Goal: Task Accomplishment & Management: Manage account settings

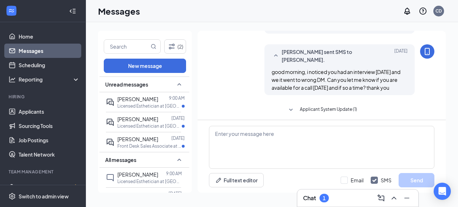
scroll to position [255, 0]
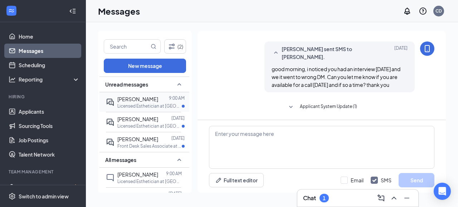
click at [151, 99] on span "[PERSON_NAME]" at bounding box center [137, 99] width 41 height 6
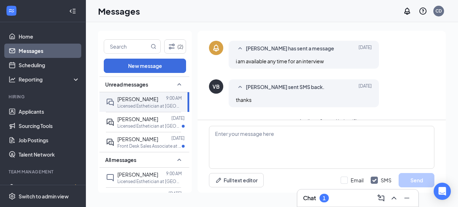
click at [344, 196] on div "Chat 1" at bounding box center [357, 197] width 109 height 11
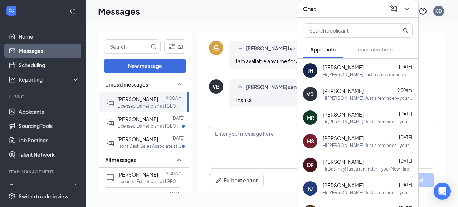
click at [367, 78] on div "[PERSON_NAME] Jochael [PERSON_NAME] [DATE] Hi [PERSON_NAME], just a quick remin…" at bounding box center [357, 71] width 121 height 24
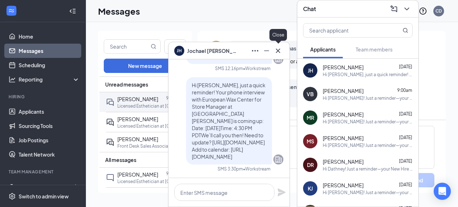
click at [277, 50] on icon "Cross" at bounding box center [278, 50] width 4 height 4
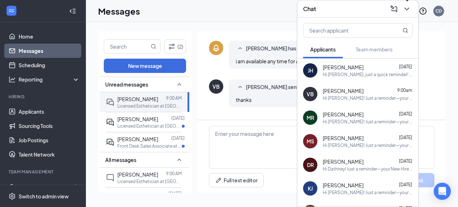
click at [409, 8] on icon "ChevronDown" at bounding box center [406, 9] width 9 height 9
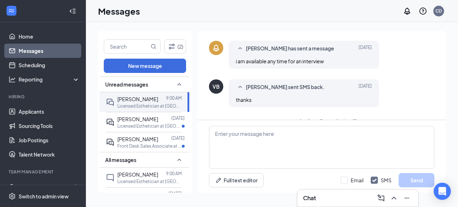
click at [0, 37] on ul "Home Messages Scheduling Reporting Hiring Applicants Sourcing Tools Job Posting…" at bounding box center [42, 147] width 85 height 250
click at [28, 38] on link "Home" at bounding box center [49, 36] width 61 height 14
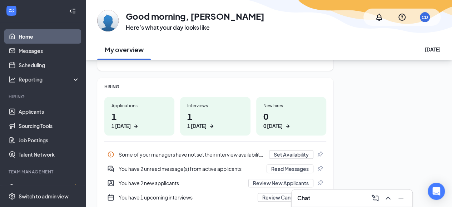
scroll to position [61, 0]
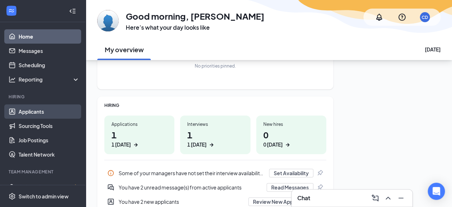
click at [29, 108] on link "Applicants" at bounding box center [49, 111] width 61 height 14
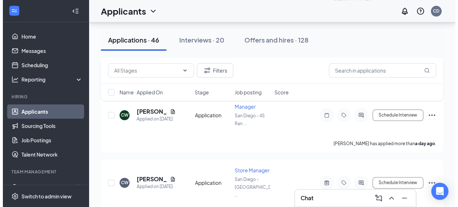
scroll to position [361, 0]
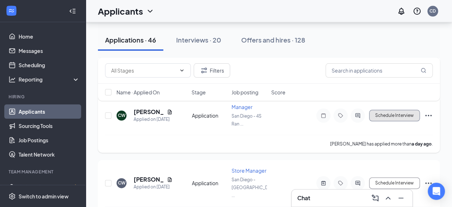
click at [404, 111] on button "Schedule Interview" at bounding box center [394, 115] width 51 height 11
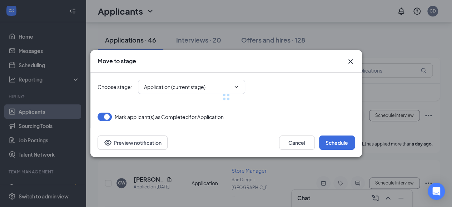
type input "Phone Interview (next stage)"
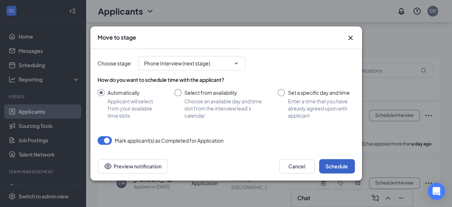
click at [334, 162] on button "Schedule" at bounding box center [337, 166] width 36 height 14
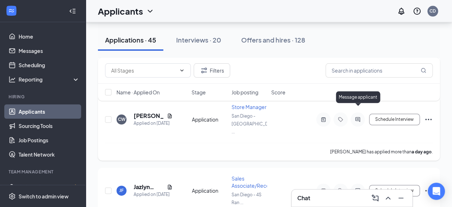
click at [357, 117] on icon "ActiveChat" at bounding box center [357, 119] width 5 height 5
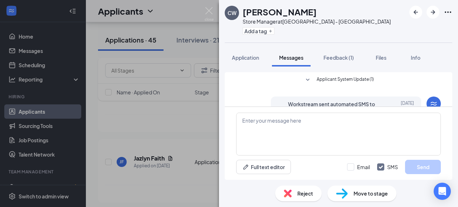
scroll to position [19, 0]
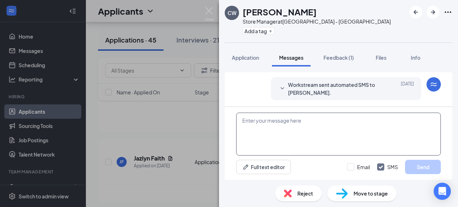
click at [272, 123] on textarea at bounding box center [338, 134] width 205 height 43
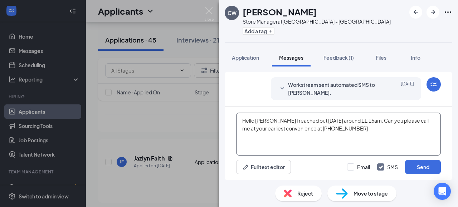
click at [365, 134] on textarea "Hello [PERSON_NAME] I reached out [DATE] around 11:15am. Can you please call me…" at bounding box center [338, 134] width 205 height 43
click at [280, 121] on textarea "Hello [PERSON_NAME] I reached out [DATE] around 11:15am. Can you please call me…" at bounding box center [338, 134] width 205 height 43
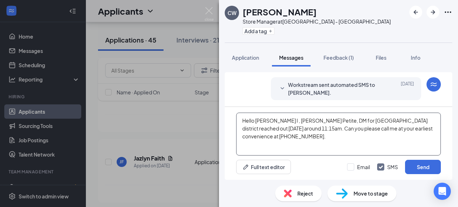
click at [274, 138] on textarea "Hello [PERSON_NAME] I , [PERSON_NAME] Petite, DM for [GEOGRAPHIC_DATA] district…" at bounding box center [338, 134] width 205 height 43
type textarea "Hello [PERSON_NAME] I , [PERSON_NAME] Petite, DM for [GEOGRAPHIC_DATA] district…"
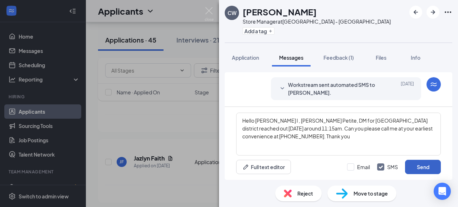
click at [433, 167] on button "Send" at bounding box center [423, 167] width 36 height 14
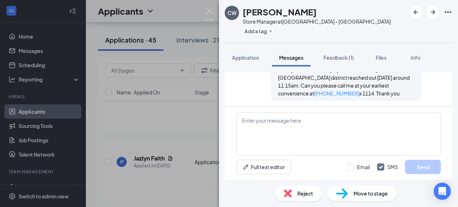
scroll to position [89, 0]
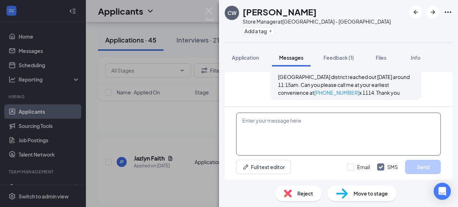
click at [267, 134] on textarea at bounding box center [338, 134] width 205 height 43
type textarea "I look forward to speaking with you."
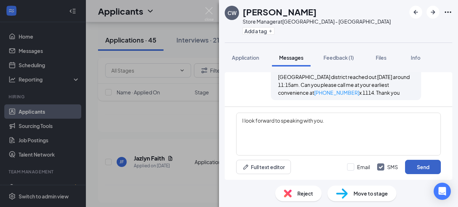
click at [424, 166] on button "Send" at bounding box center [423, 167] width 36 height 14
